Goal: Navigation & Orientation: Find specific page/section

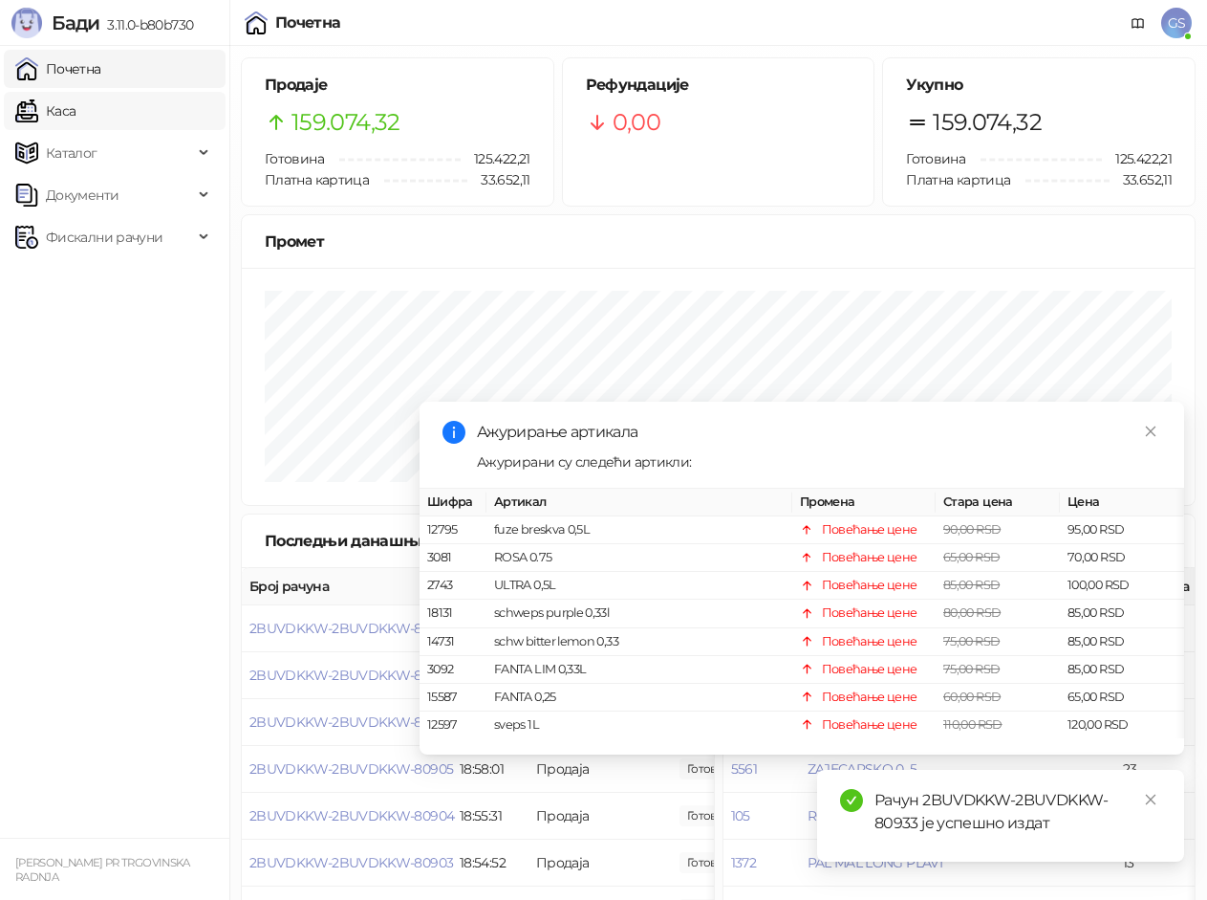
click at [76, 111] on link "Каса" at bounding box center [45, 111] width 60 height 38
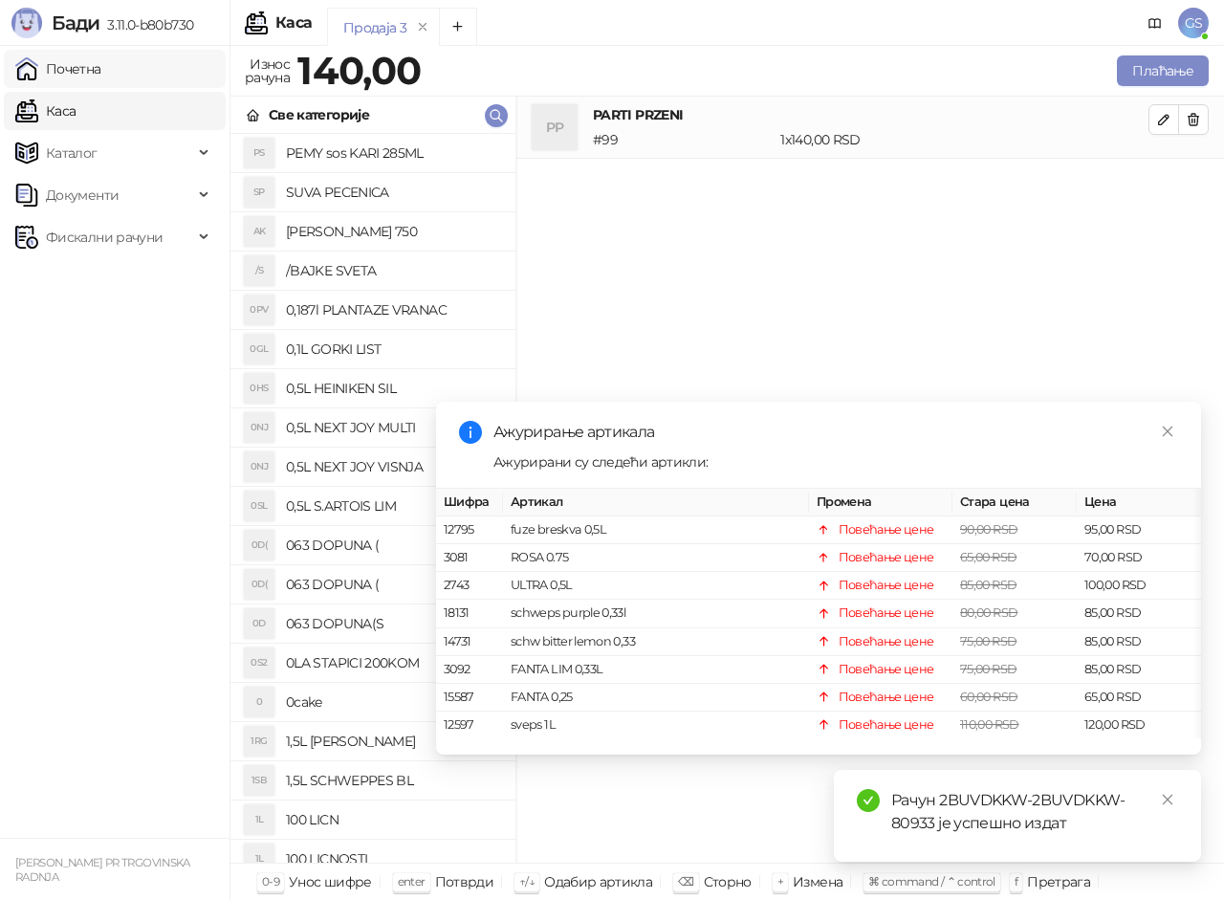
click at [101, 68] on link "Почетна" at bounding box center [58, 69] width 86 height 38
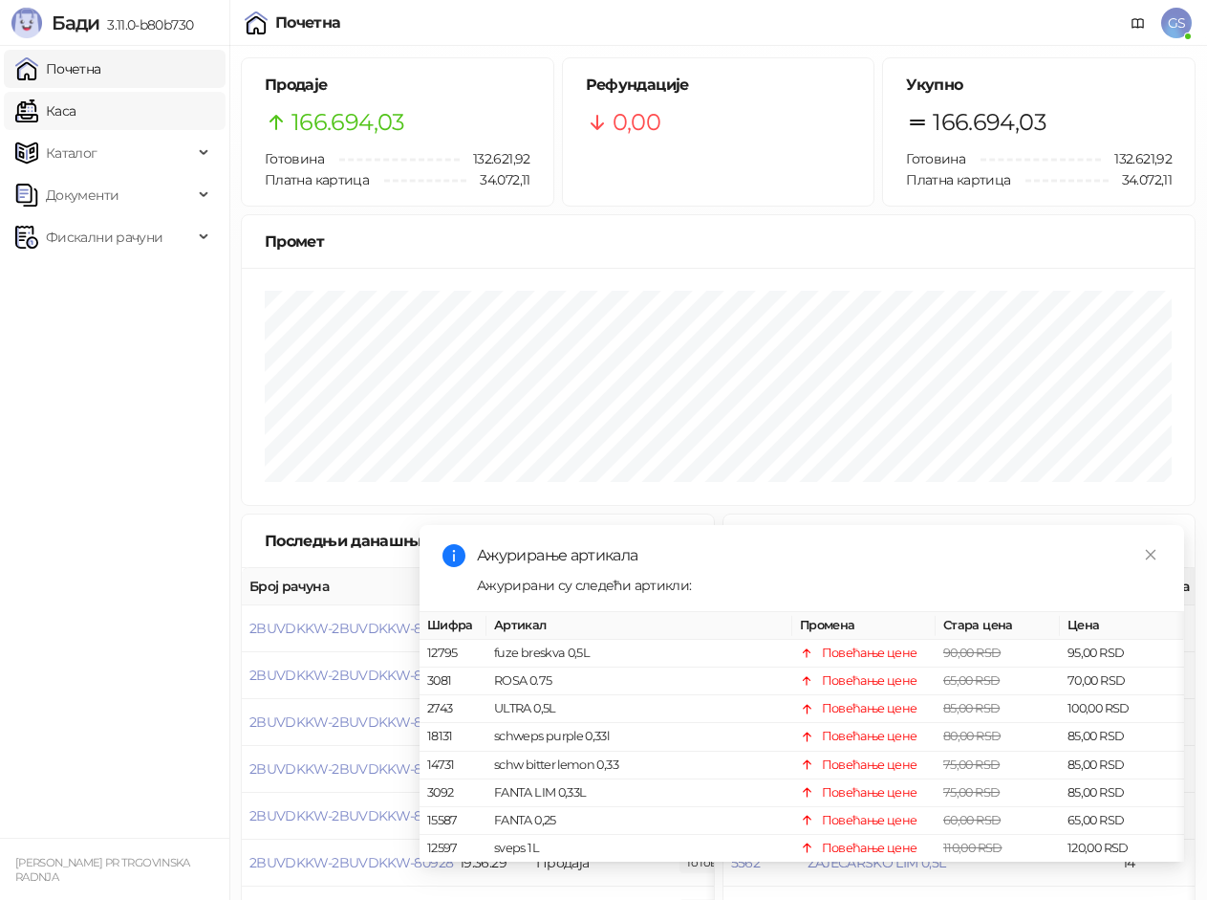
click at [76, 108] on link "Каса" at bounding box center [45, 111] width 60 height 38
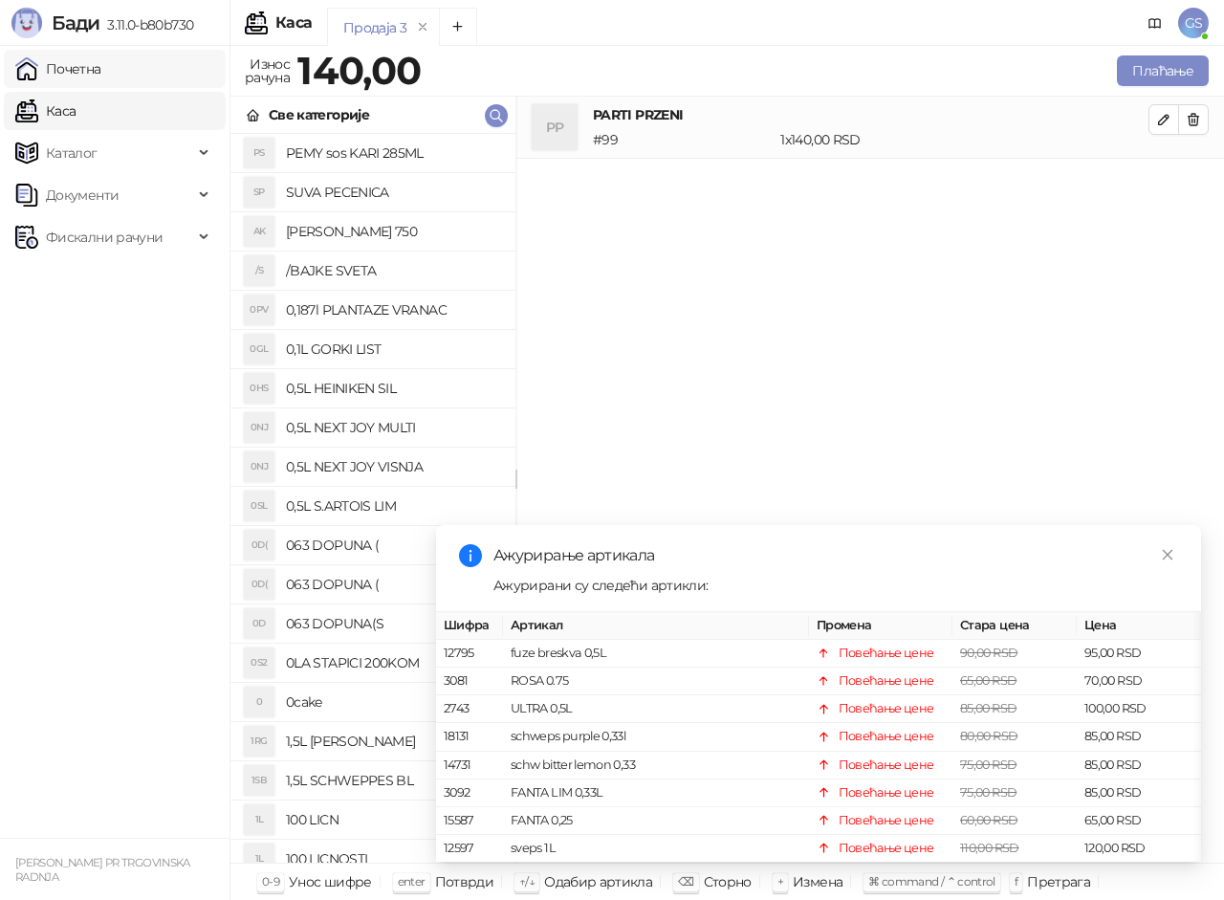
click at [55, 75] on link "Почетна" at bounding box center [58, 69] width 86 height 38
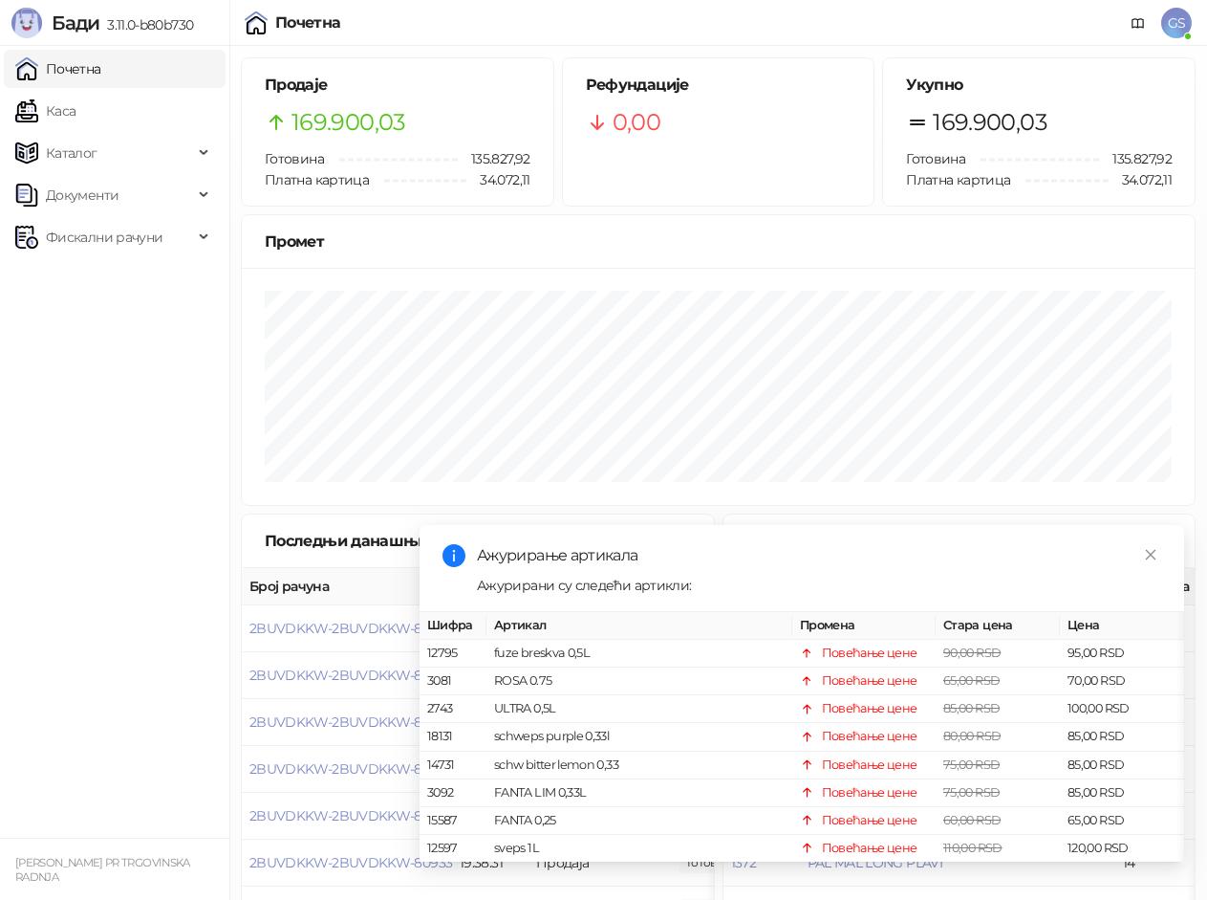
drag, startPoint x: 131, startPoint y: 63, endPoint x: 131, endPoint y: 86, distance: 22.9
click at [101, 64] on link "Почетна" at bounding box center [58, 69] width 86 height 38
click at [76, 103] on link "Каса" at bounding box center [45, 111] width 60 height 38
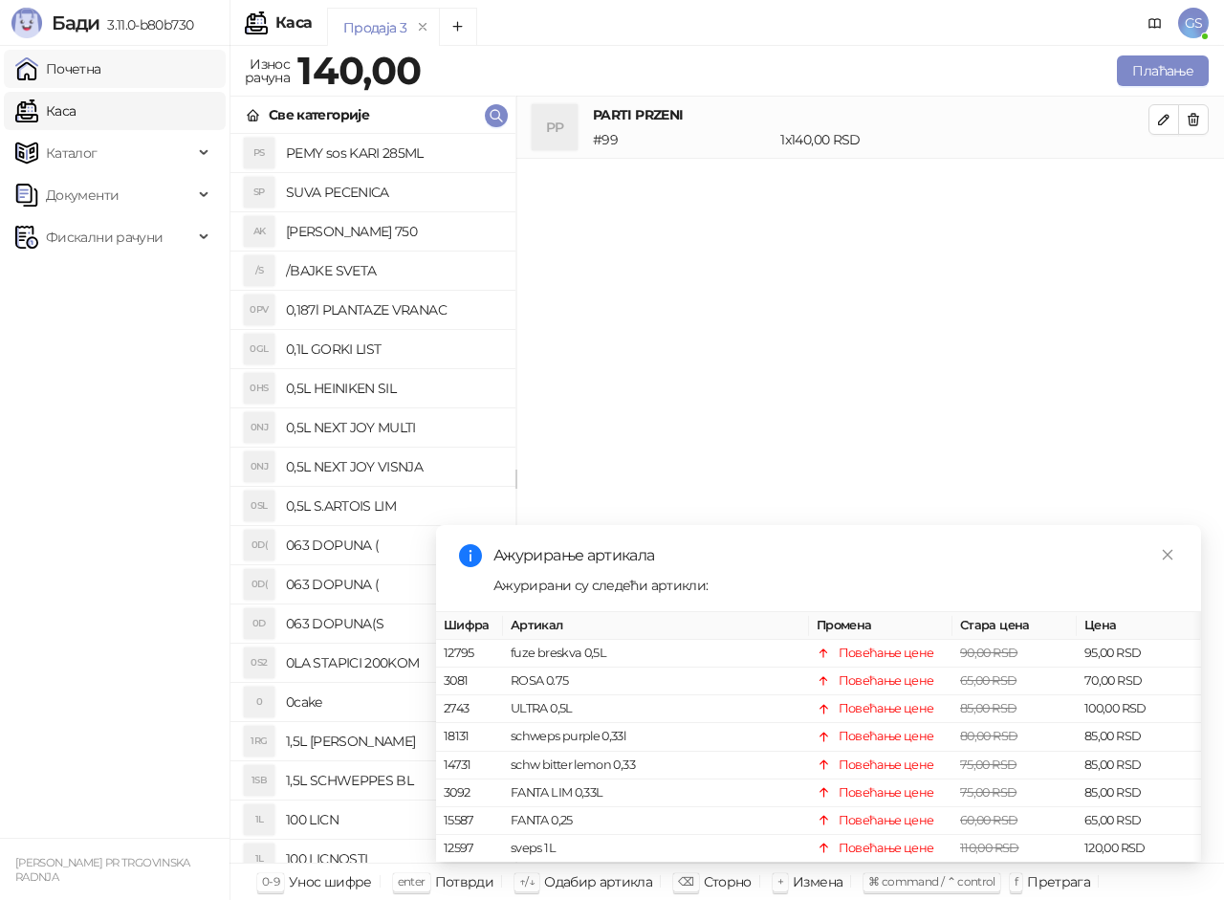
click at [101, 71] on link "Почетна" at bounding box center [58, 69] width 86 height 38
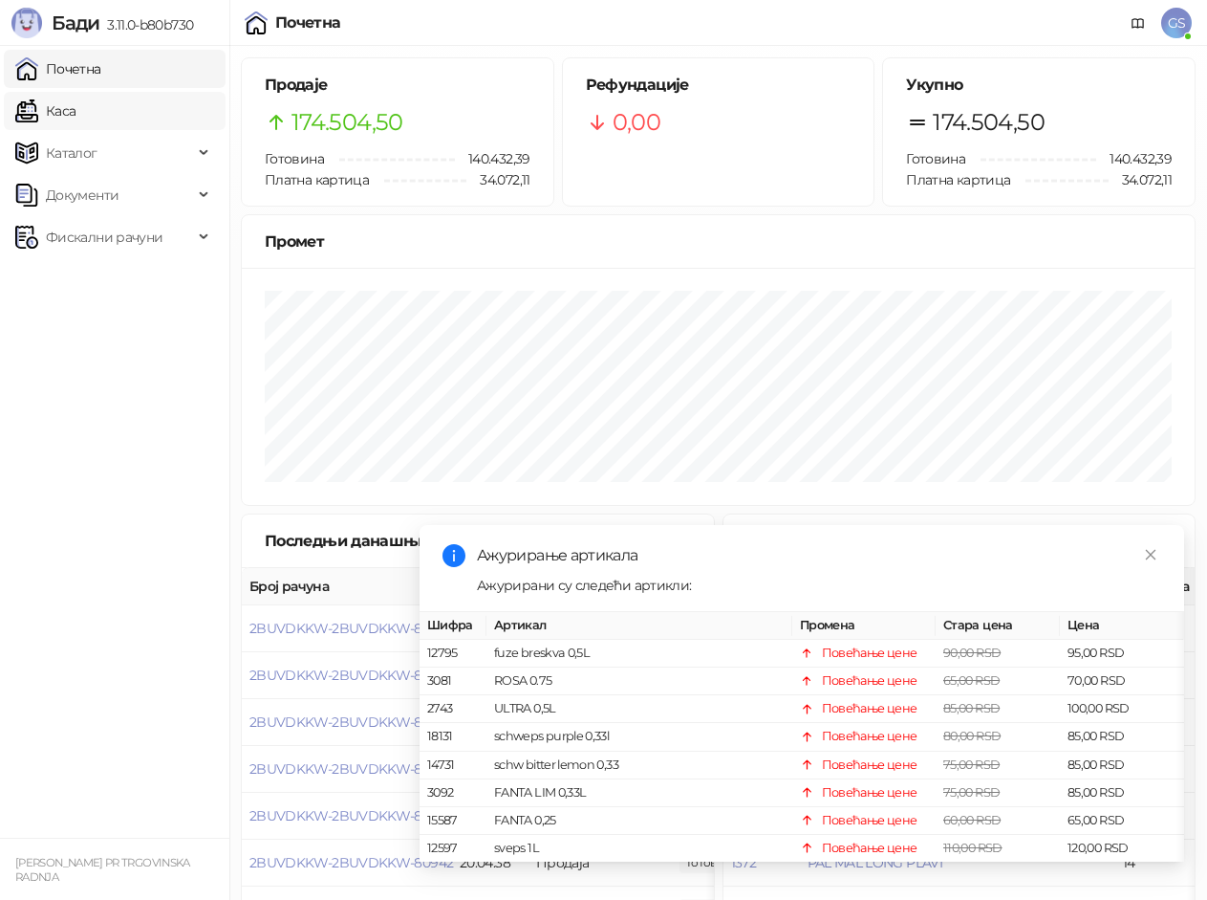
drag, startPoint x: 128, startPoint y: 76, endPoint x: 122, endPoint y: 98, distance: 22.7
click at [101, 76] on link "Почетна" at bounding box center [58, 69] width 86 height 38
click at [76, 110] on link "Каса" at bounding box center [45, 111] width 60 height 38
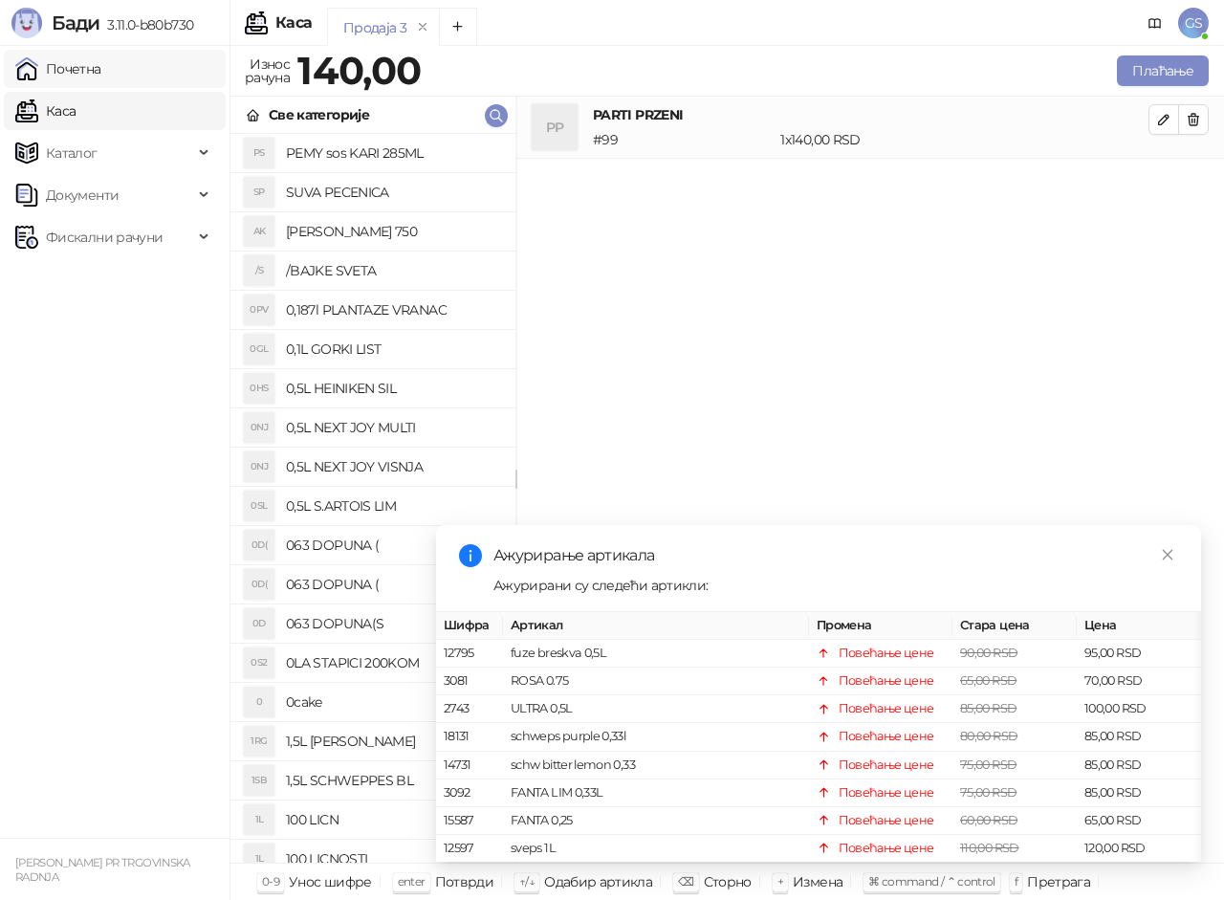
click at [101, 65] on link "Почетна" at bounding box center [58, 69] width 86 height 38
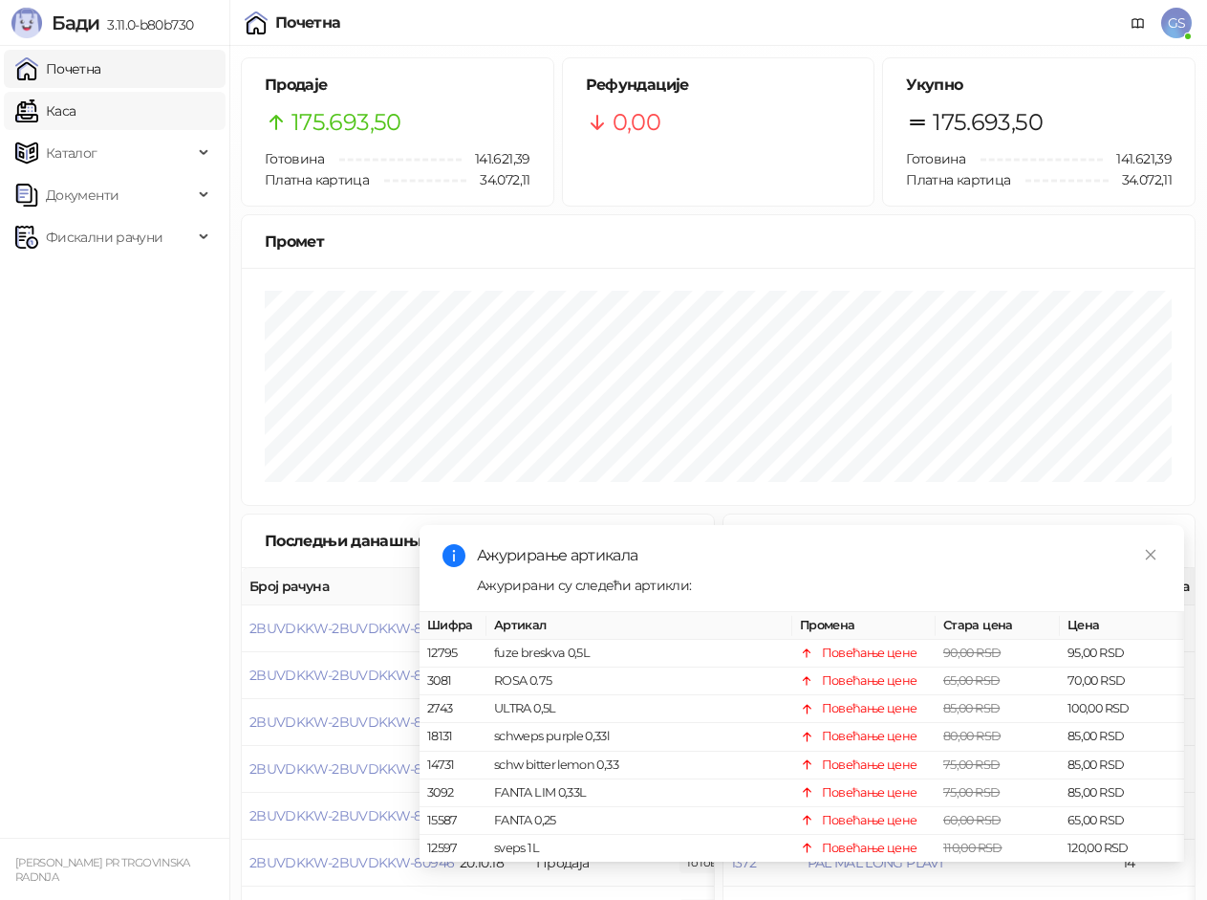
drag, startPoint x: 62, startPoint y: 77, endPoint x: 69, endPoint y: 102, distance: 25.7
click at [63, 77] on link "Почетна" at bounding box center [58, 69] width 86 height 38
click at [71, 108] on link "Каса" at bounding box center [45, 111] width 60 height 38
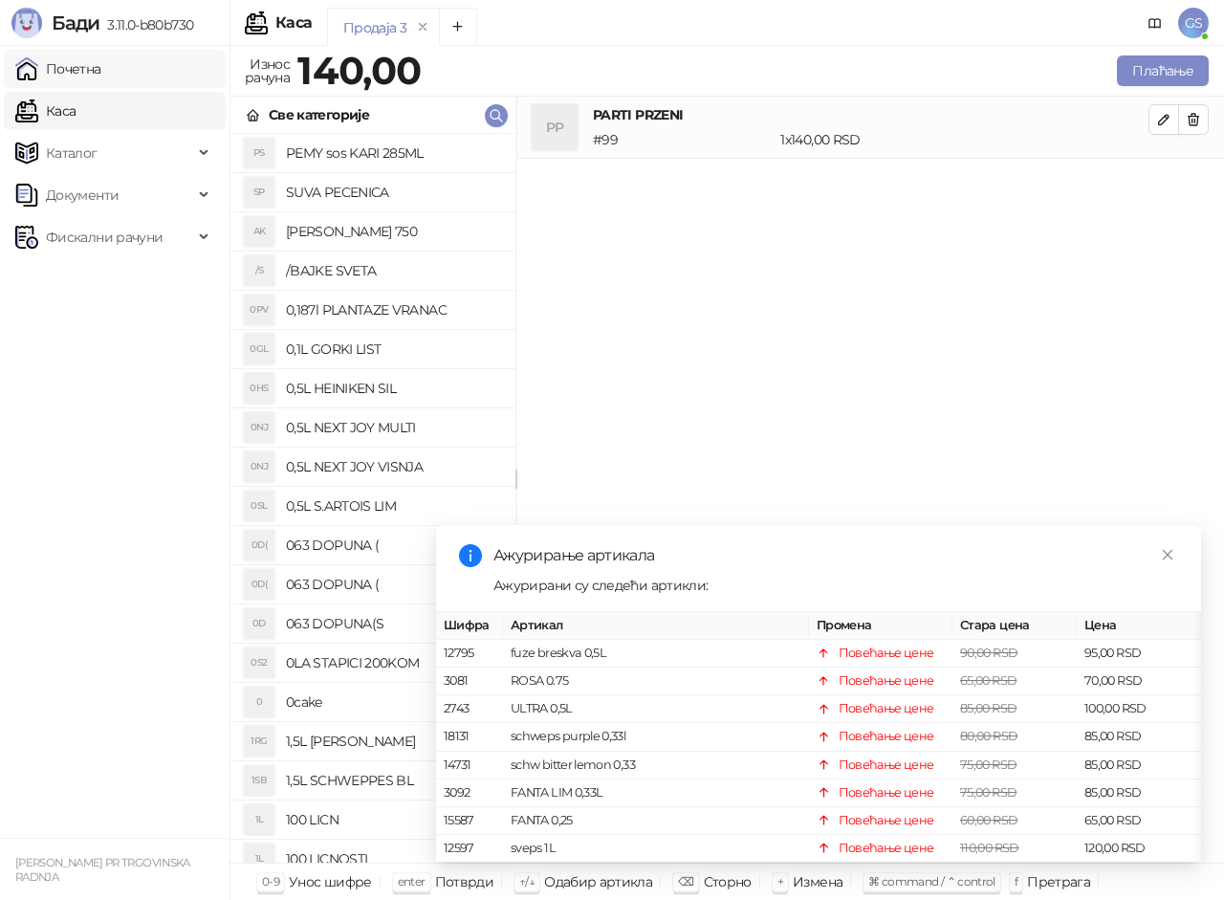
click at [74, 71] on link "Почетна" at bounding box center [58, 69] width 86 height 38
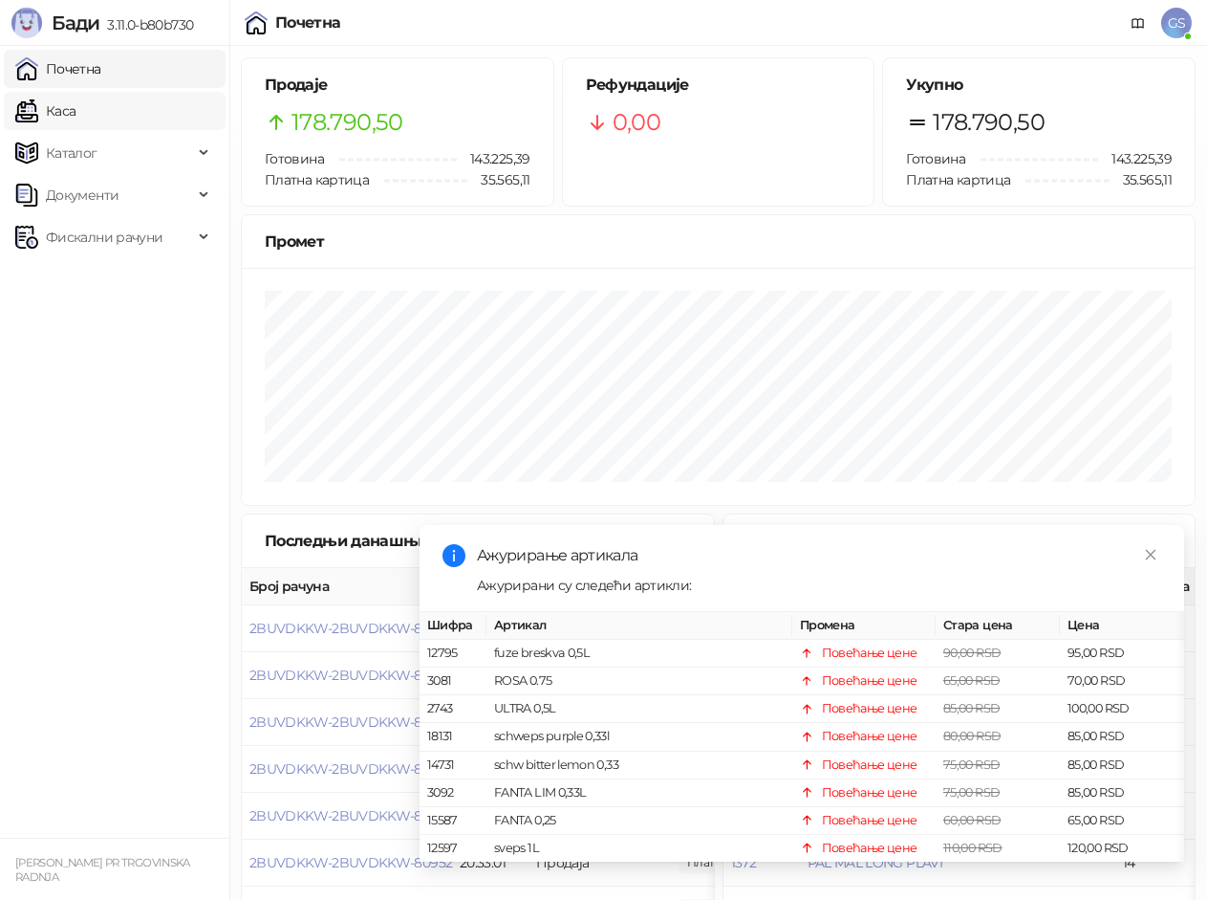
click at [76, 103] on link "Каса" at bounding box center [45, 111] width 60 height 38
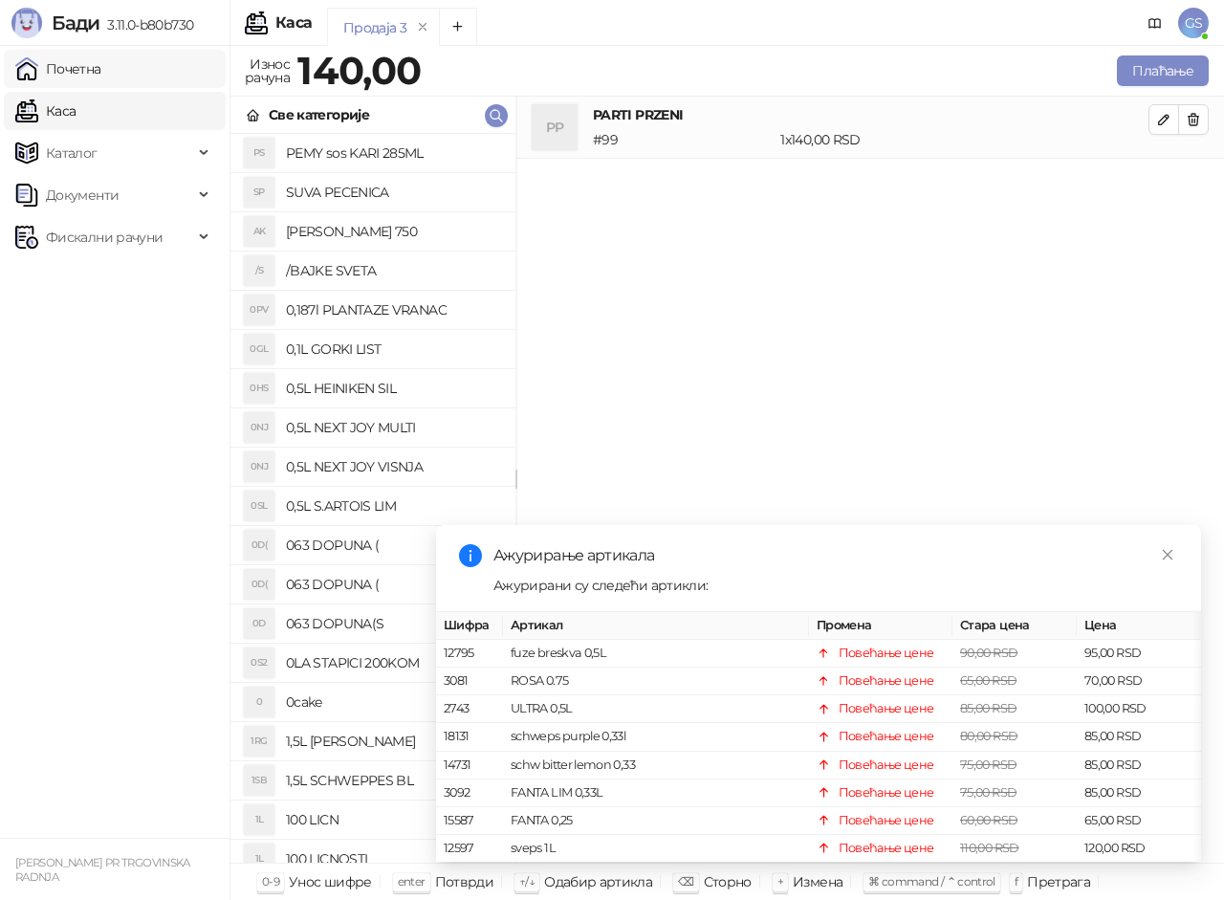
click at [101, 72] on link "Почетна" at bounding box center [58, 69] width 86 height 38
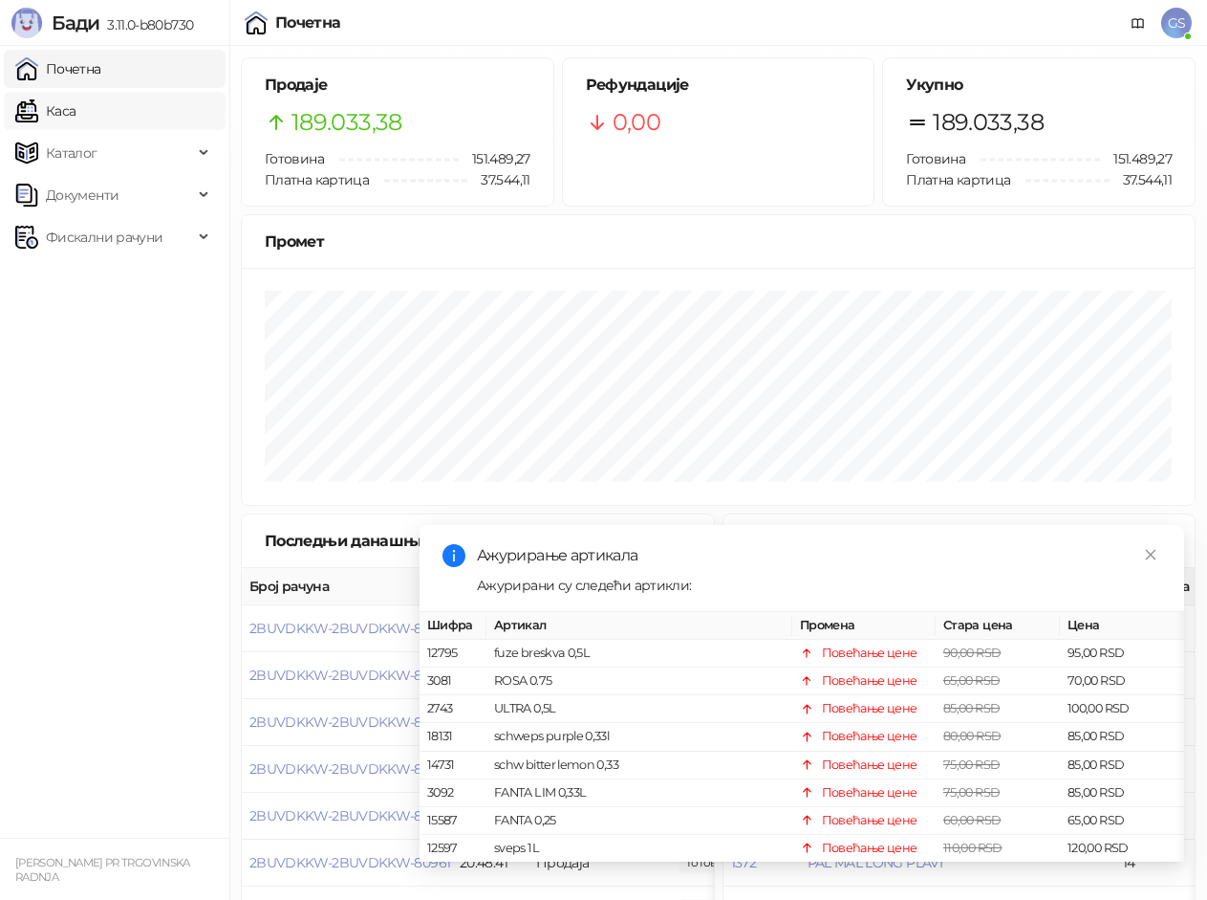
click at [76, 108] on link "Каса" at bounding box center [45, 111] width 60 height 38
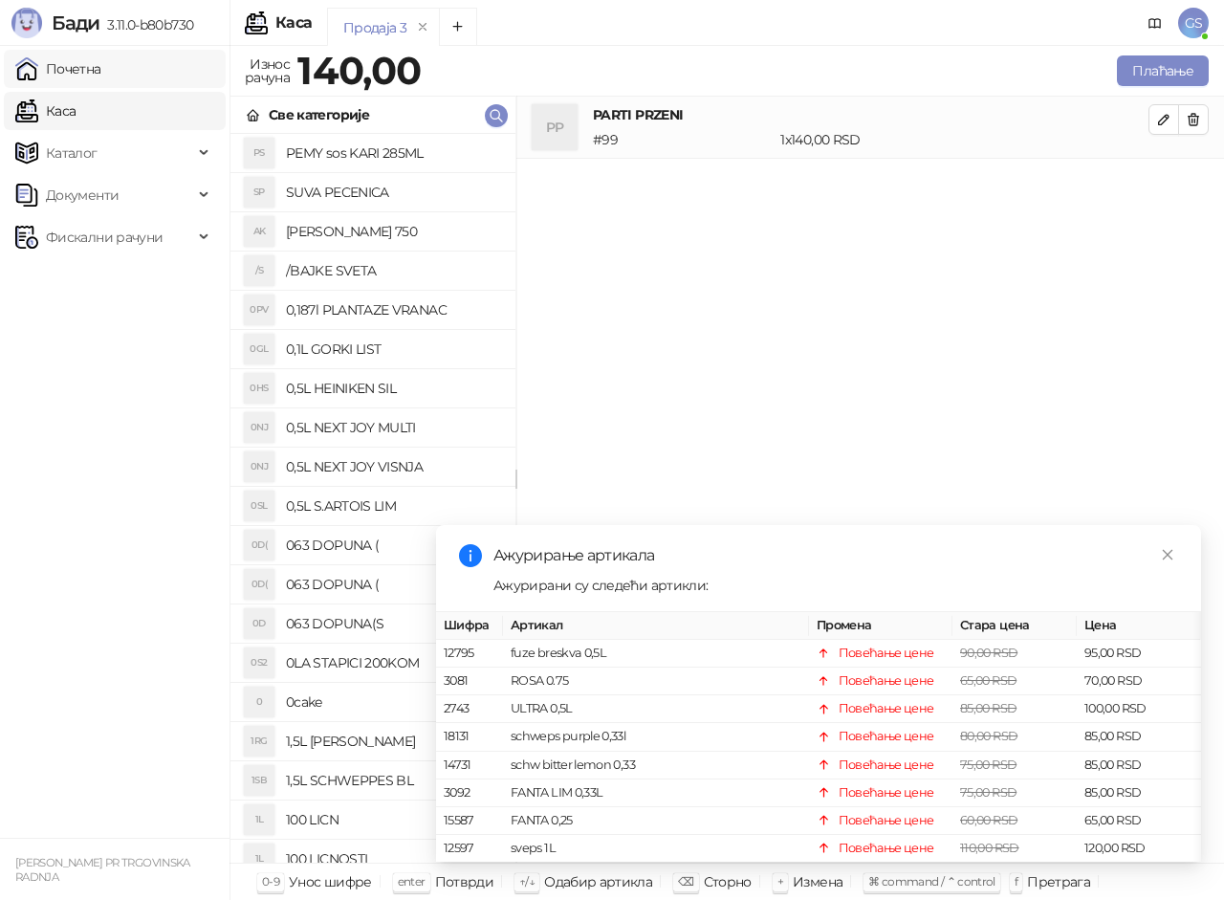
click at [101, 70] on link "Почетна" at bounding box center [58, 69] width 86 height 38
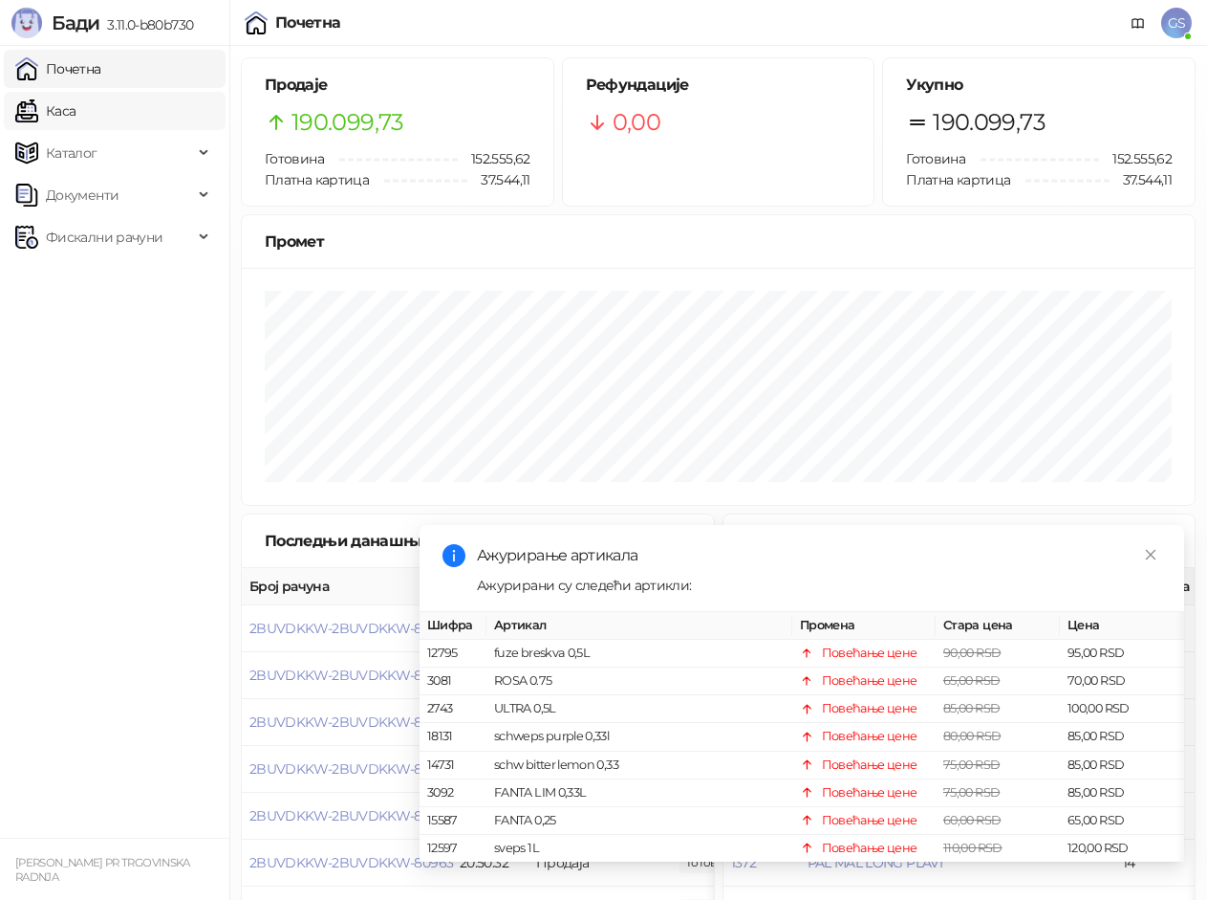
click at [76, 119] on link "Каса" at bounding box center [45, 111] width 60 height 38
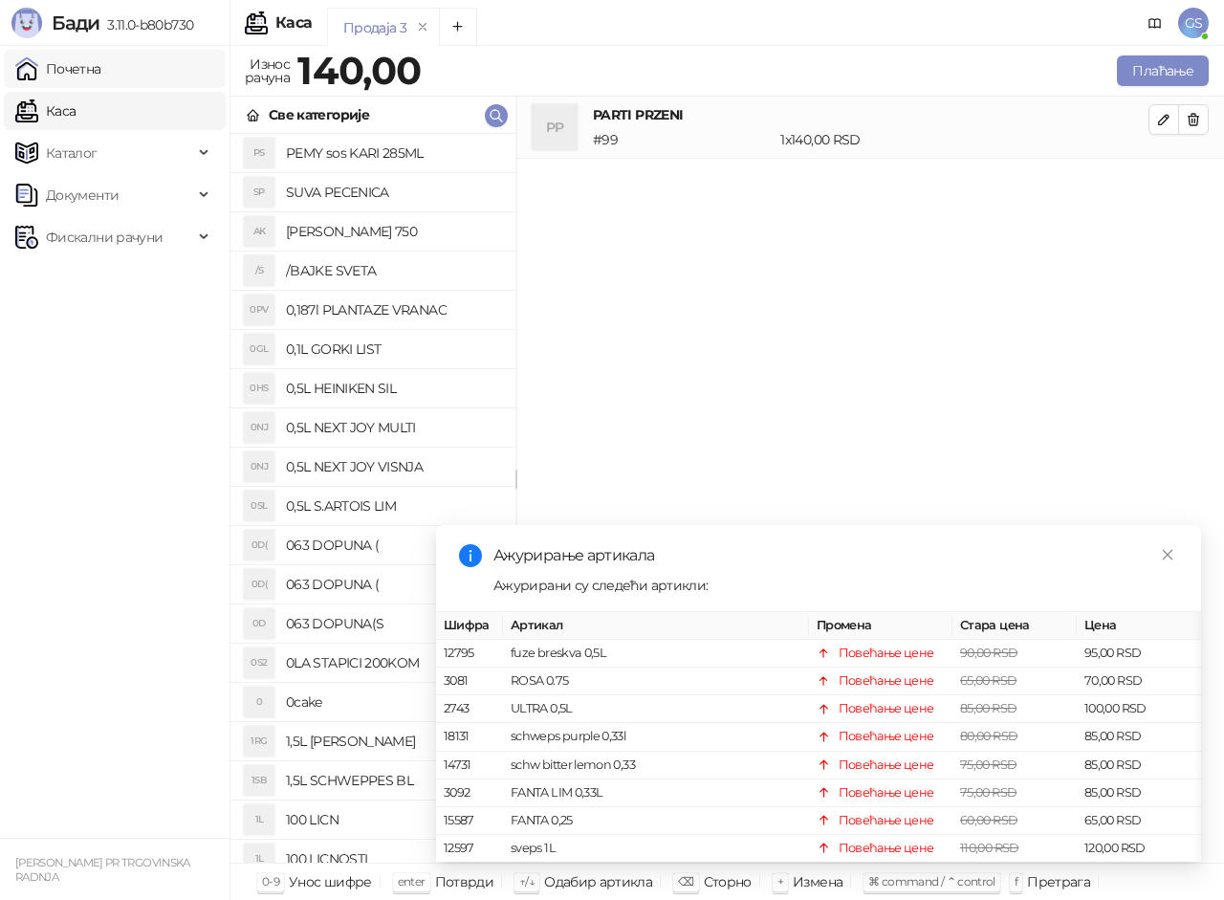
click at [101, 76] on link "Почетна" at bounding box center [58, 69] width 86 height 38
